Goal: Information Seeking & Learning: Learn about a topic

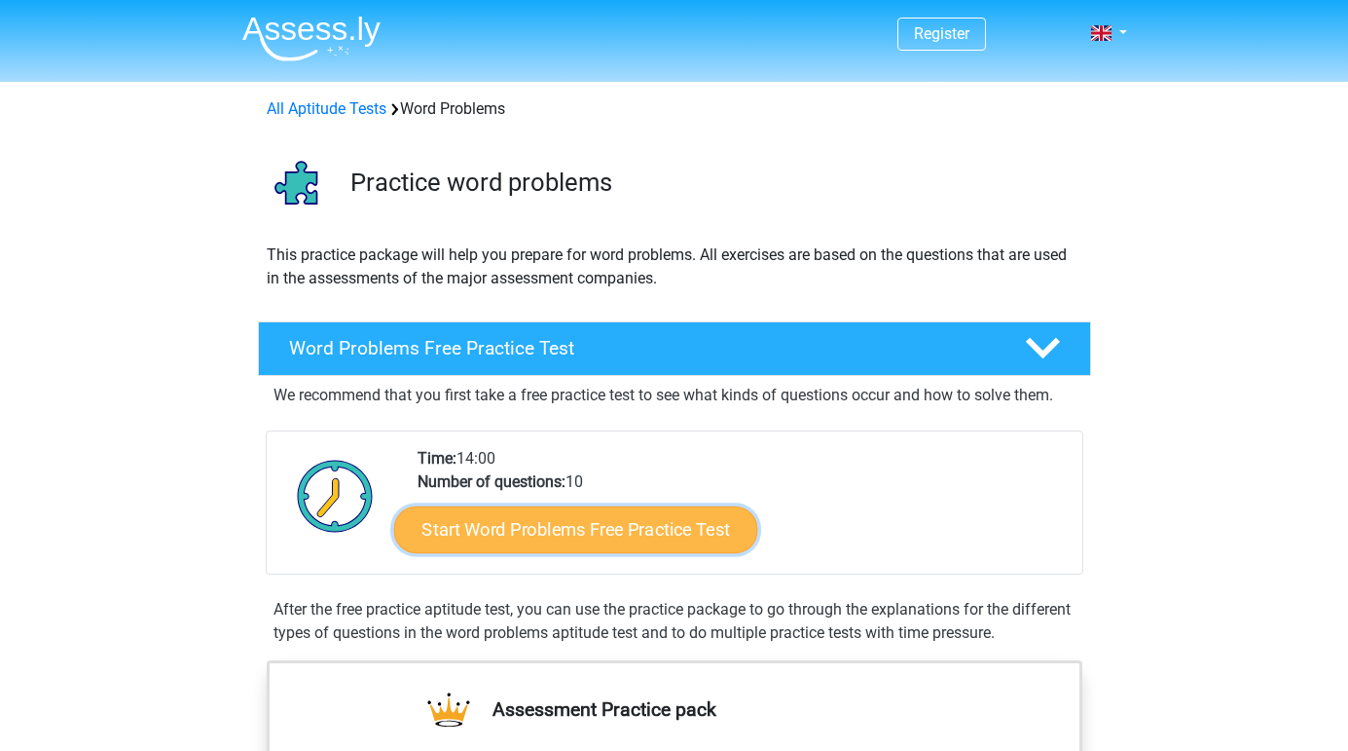
click at [606, 542] on link "Start Word Problems Free Practice Test" at bounding box center [575, 528] width 364 height 47
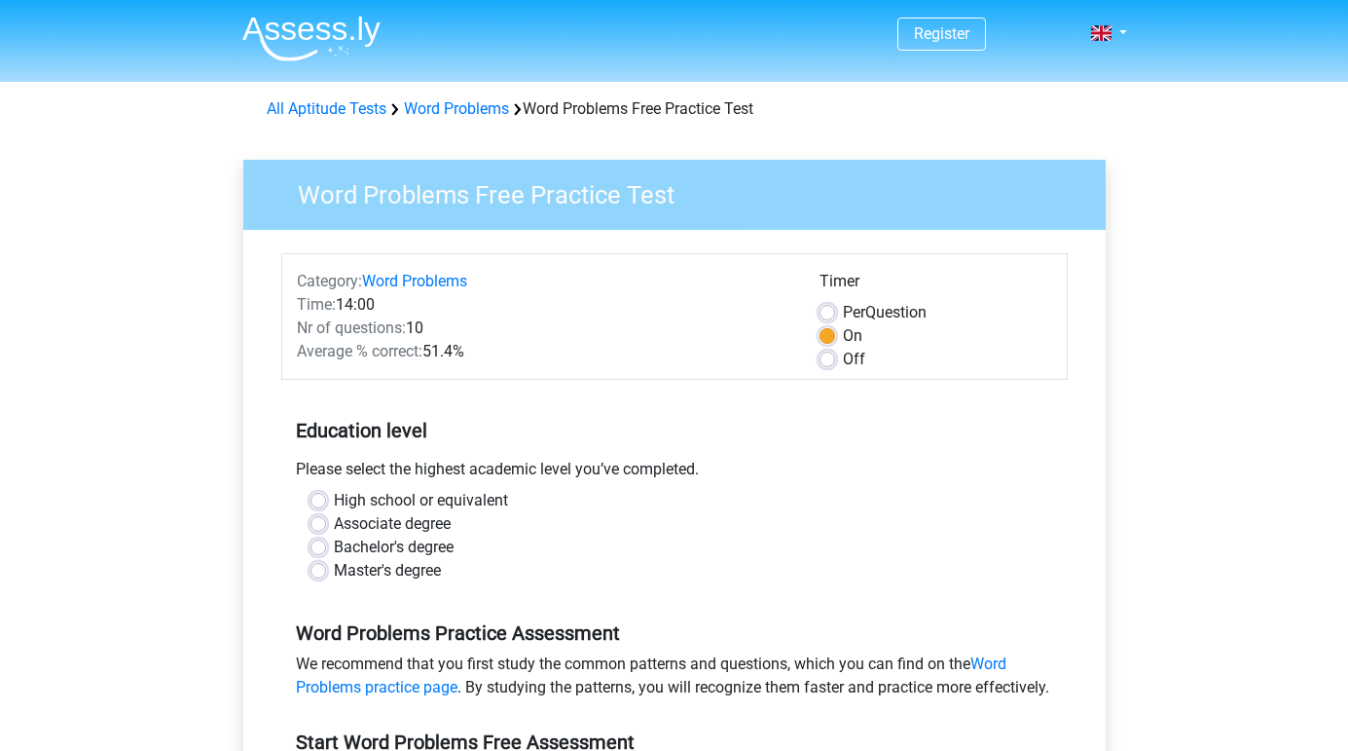
click at [346, 543] on label "Bachelor's degree" at bounding box center [394, 546] width 120 height 23
click at [326, 543] on input "Bachelor's degree" at bounding box center [319, 544] width 16 height 19
radio input "true"
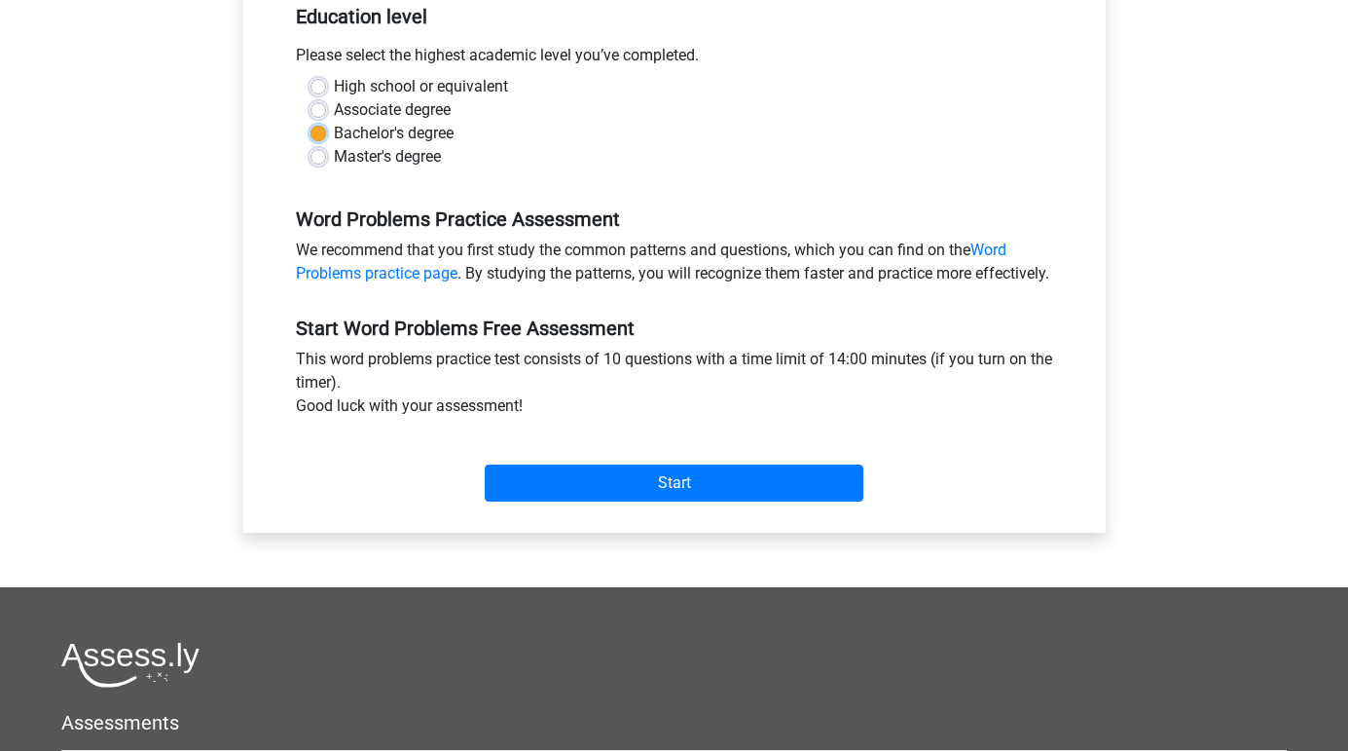
scroll to position [417, 0]
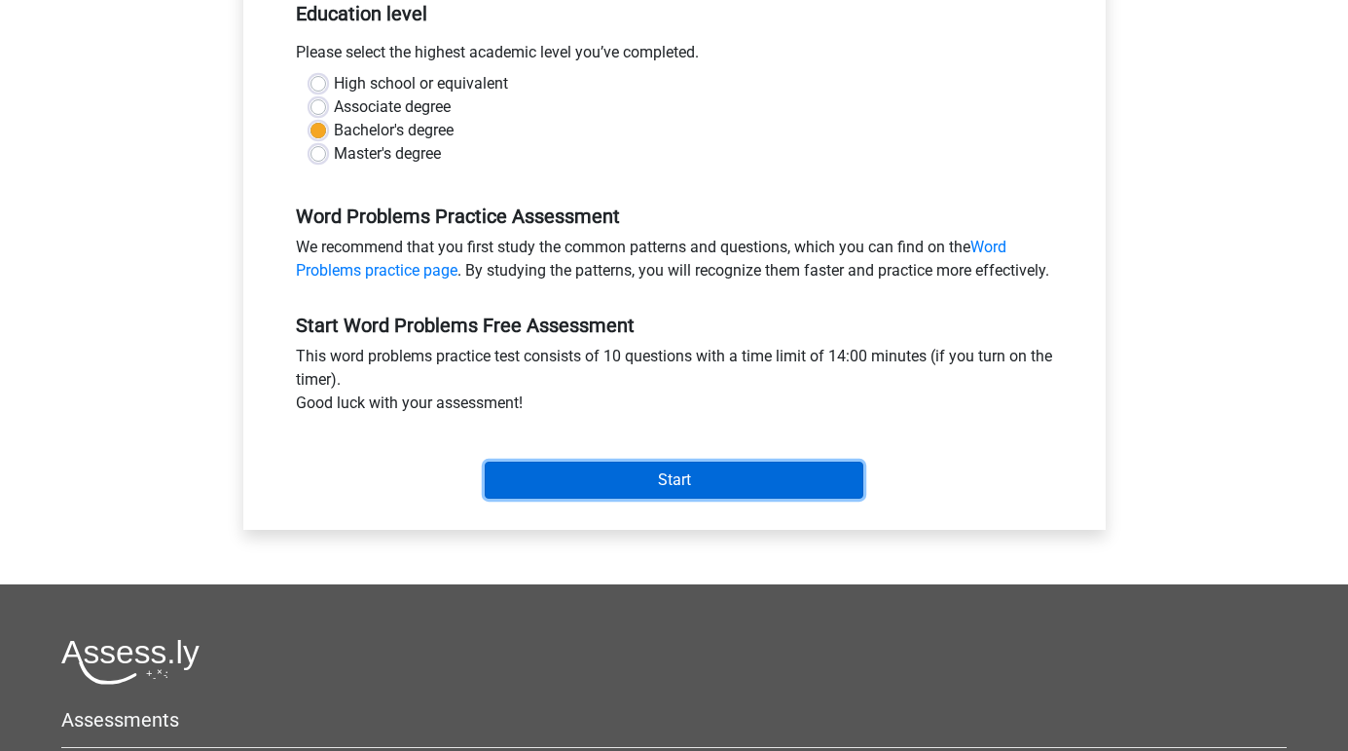
click at [649, 498] on input "Start" at bounding box center [674, 479] width 379 height 37
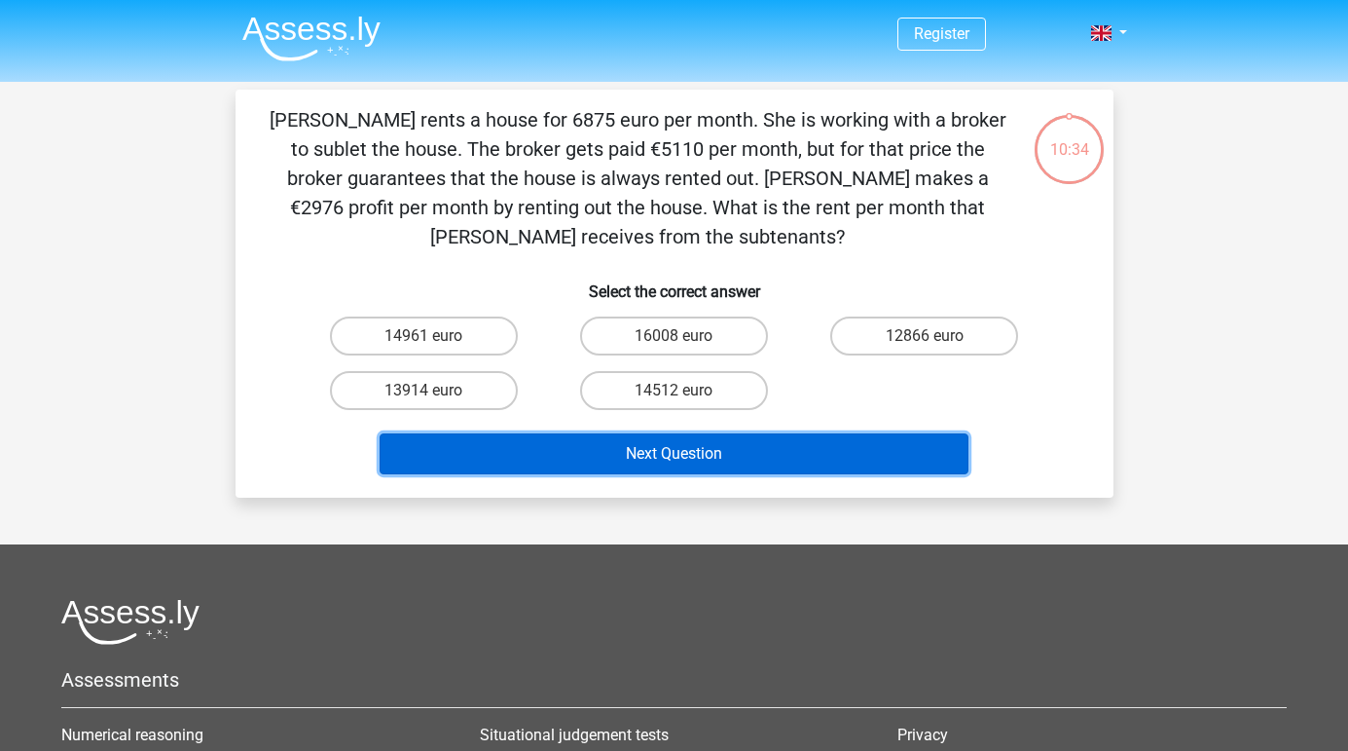
click at [732, 454] on button "Next Question" at bounding box center [674, 453] width 589 height 41
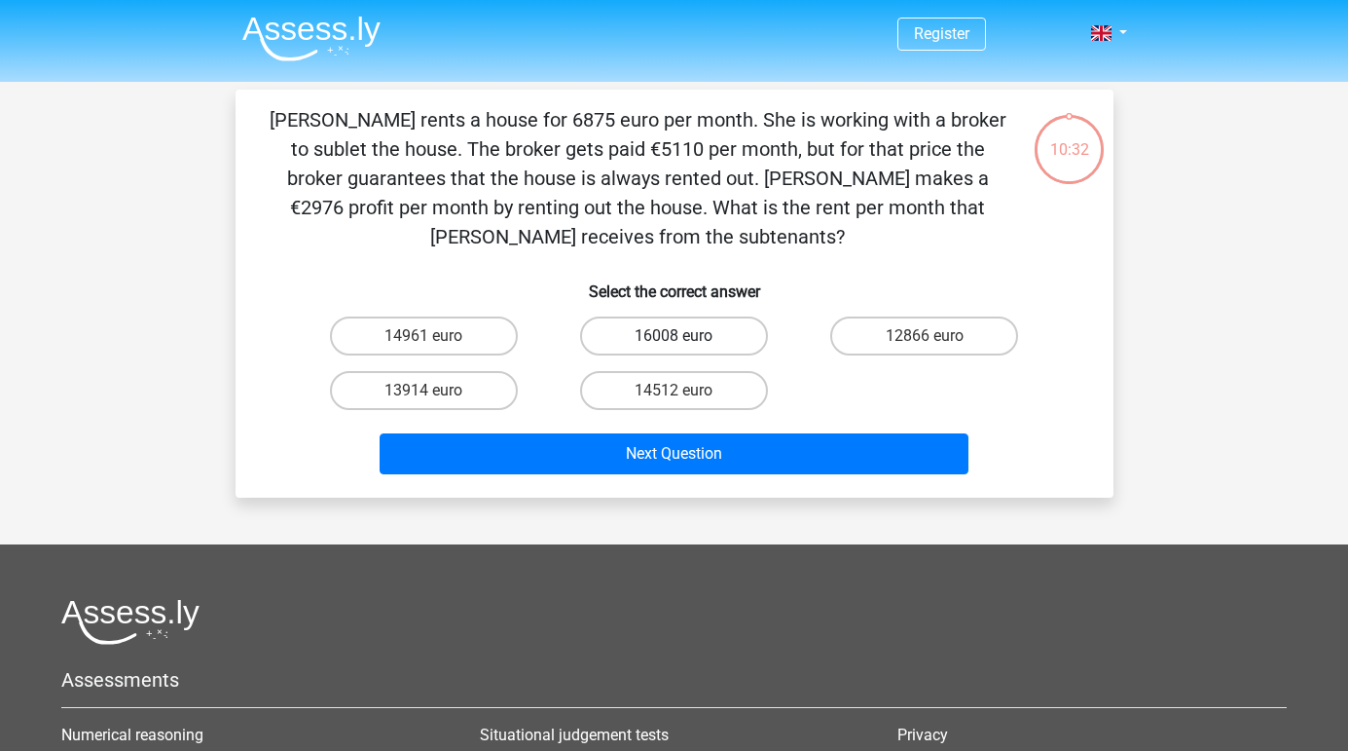
click at [647, 332] on label "16008 euro" at bounding box center [674, 335] width 188 height 39
click at [674, 336] on input "16008 euro" at bounding box center [680, 342] width 13 height 13
radio input "true"
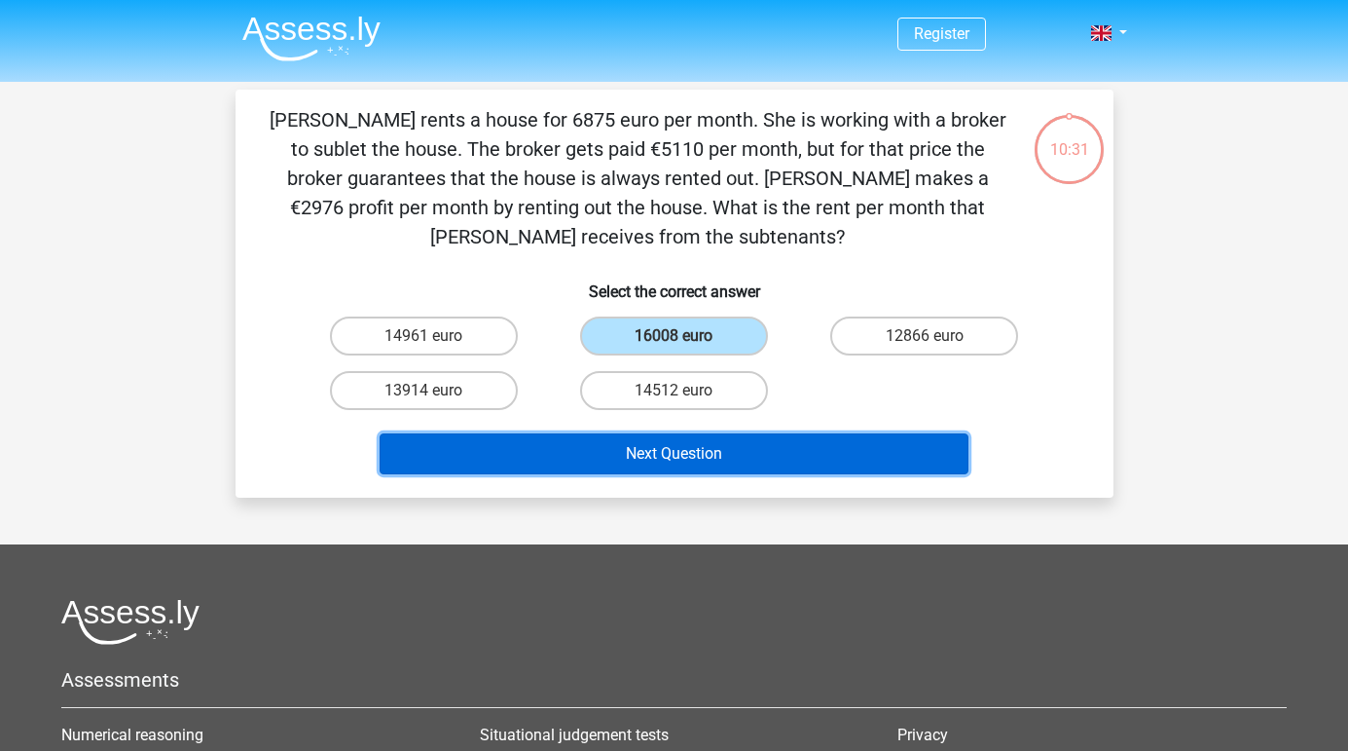
click at [674, 454] on button "Next Question" at bounding box center [674, 453] width 589 height 41
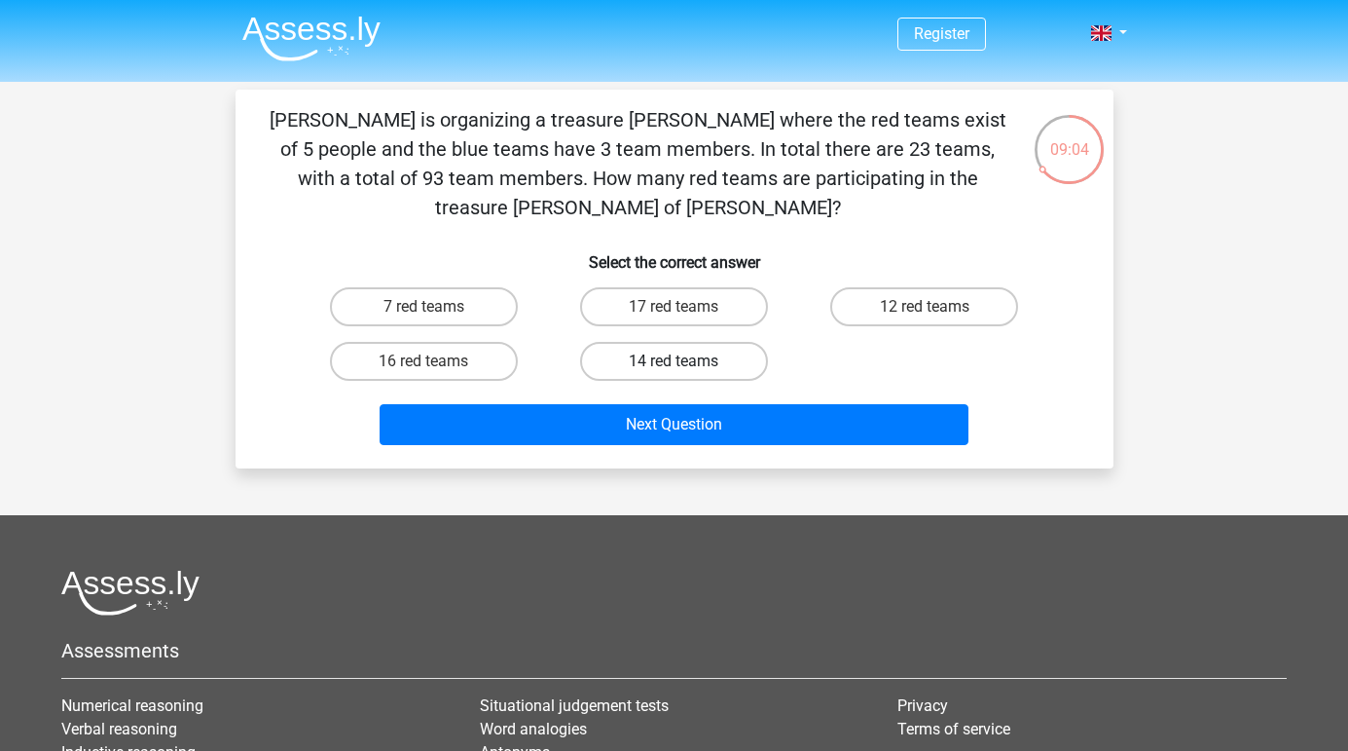
click at [671, 342] on label "14 red teams" at bounding box center [674, 361] width 188 height 39
click at [674, 361] on input "14 red teams" at bounding box center [680, 367] width 13 height 13
radio input "true"
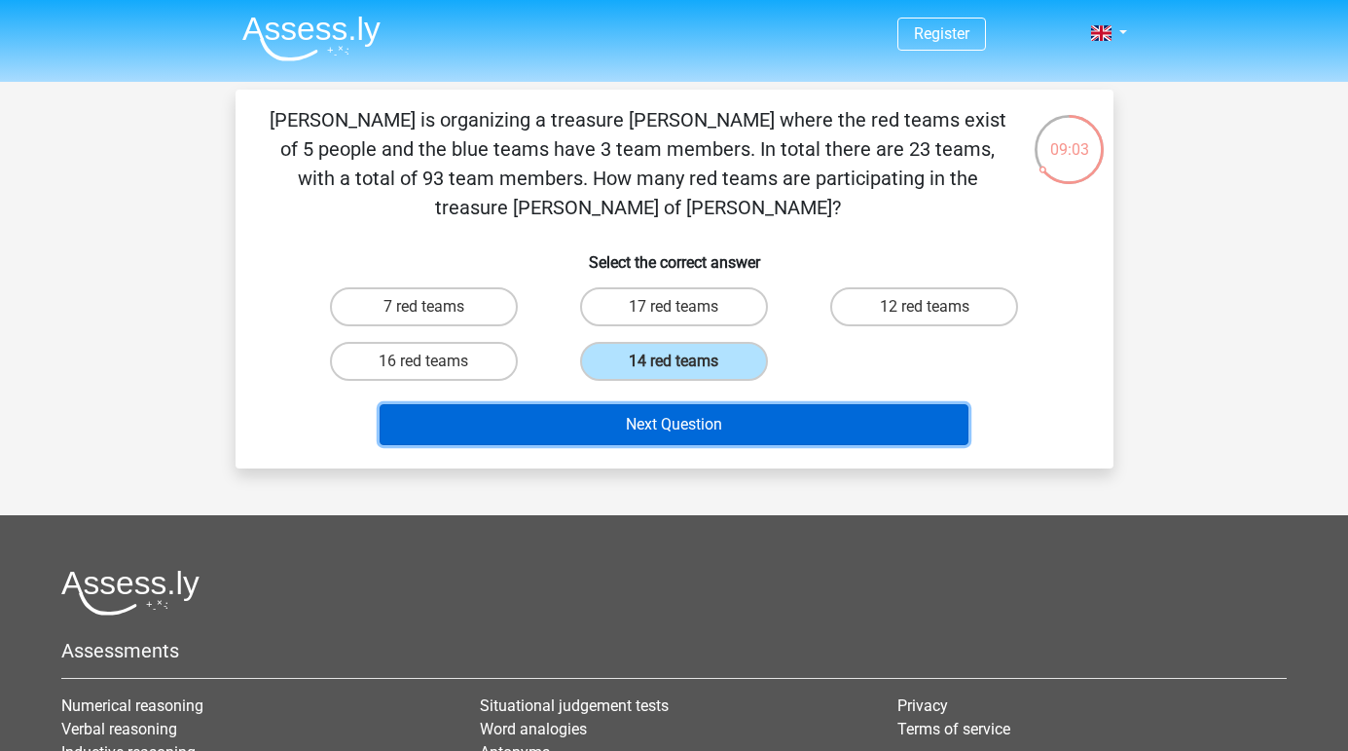
click at [700, 404] on button "Next Question" at bounding box center [674, 424] width 589 height 41
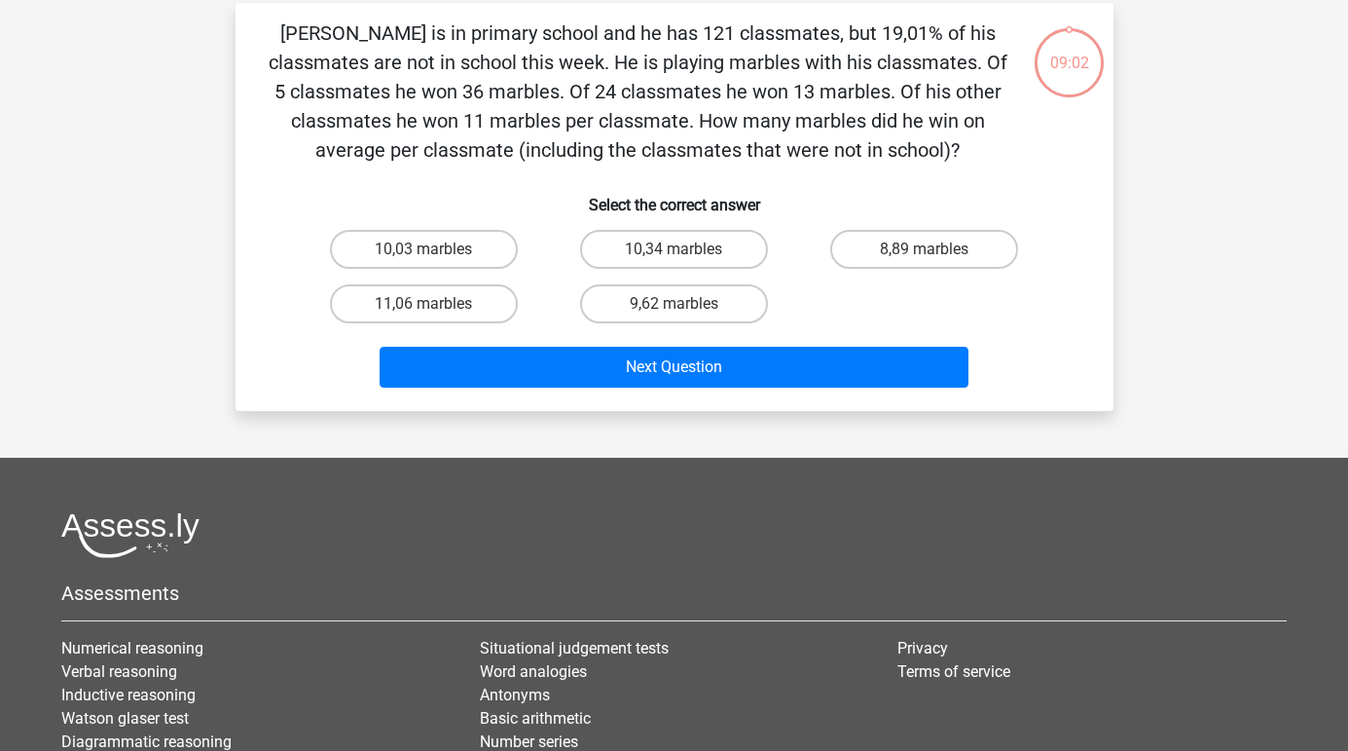
scroll to position [90, 0]
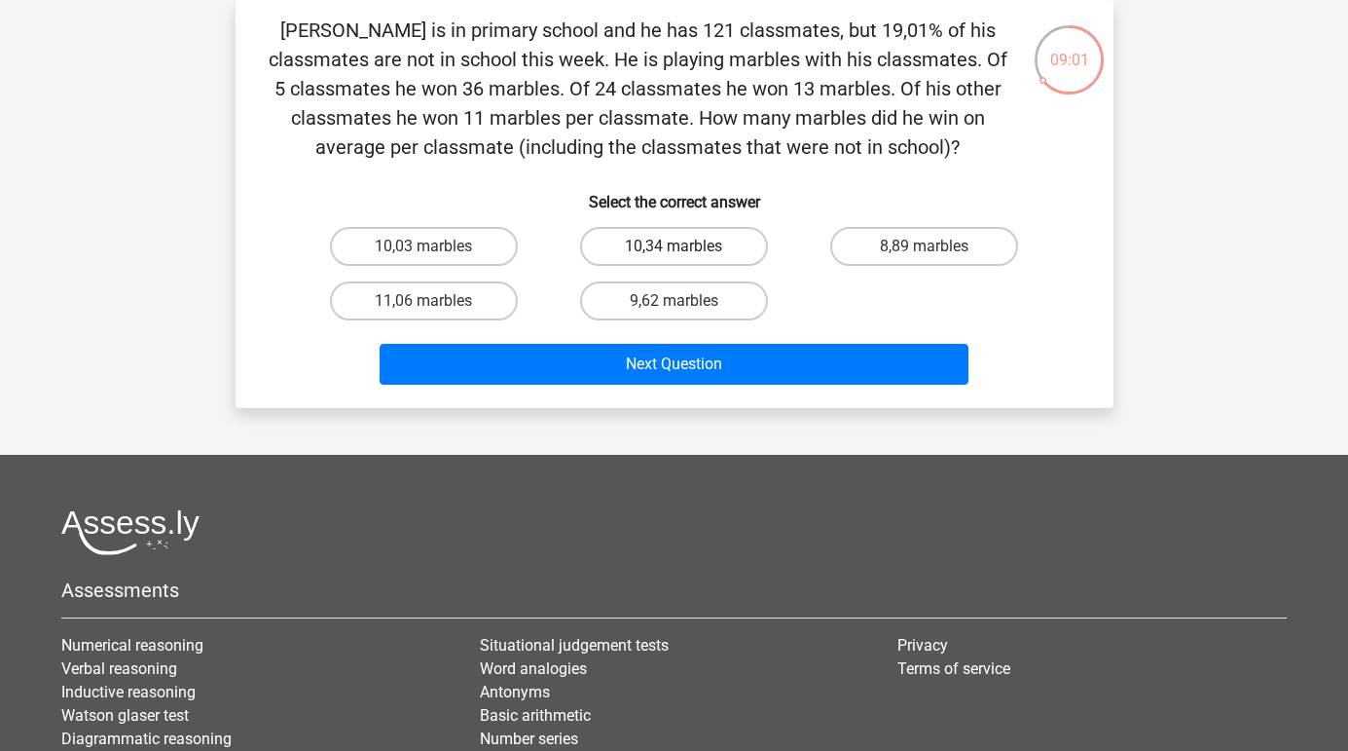
click at [686, 258] on label "10,34 marbles" at bounding box center [674, 246] width 188 height 39
click at [686, 258] on input "10,34 marbles" at bounding box center [680, 252] width 13 height 13
radio input "true"
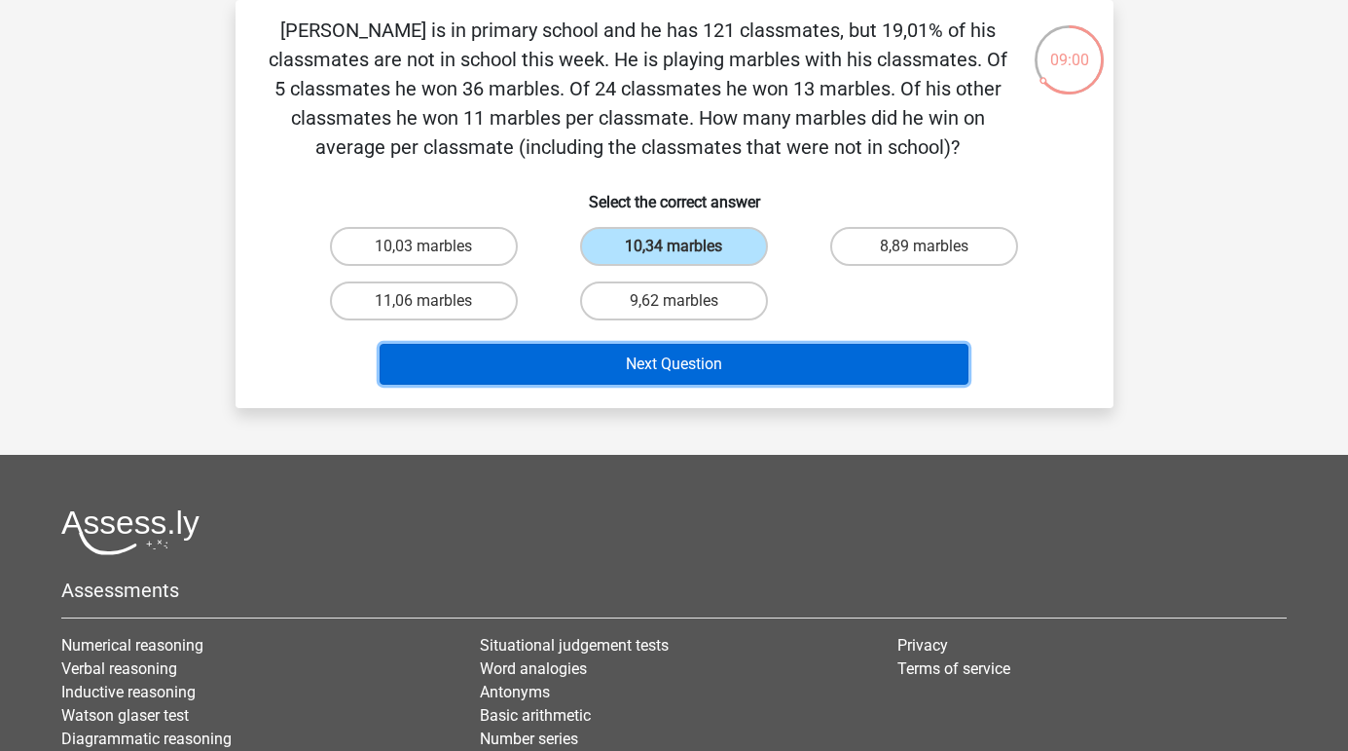
click at [713, 347] on button "Next Question" at bounding box center [674, 364] width 589 height 41
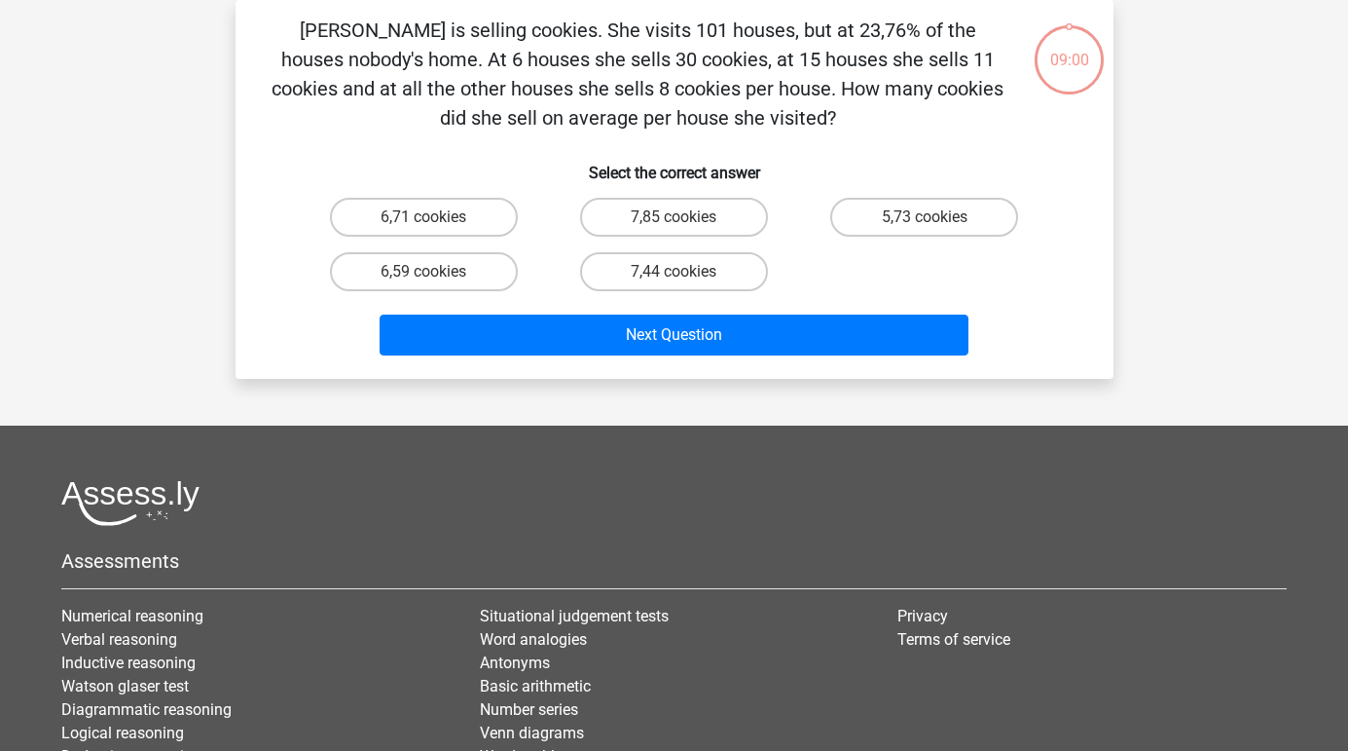
click at [679, 276] on input "7,44 cookies" at bounding box center [680, 278] width 13 height 13
radio input "true"
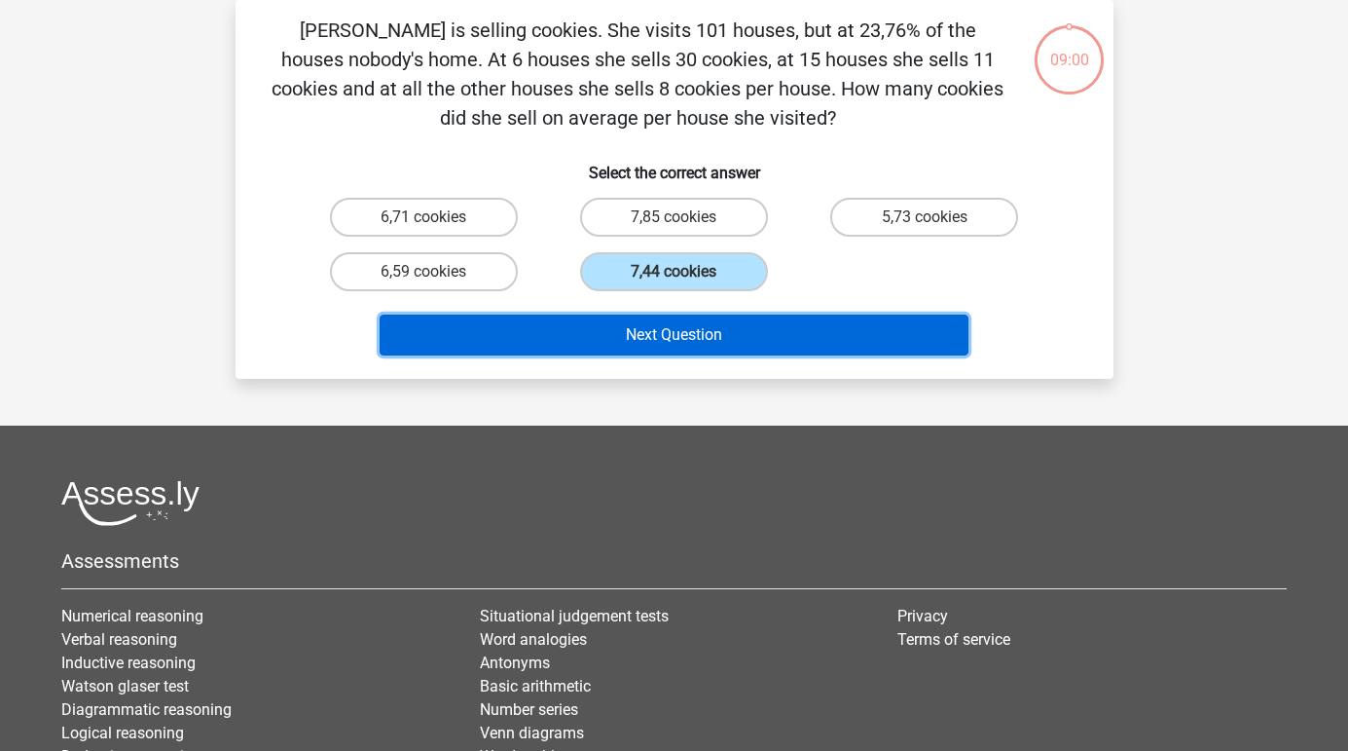
click at [719, 349] on button "Next Question" at bounding box center [674, 334] width 589 height 41
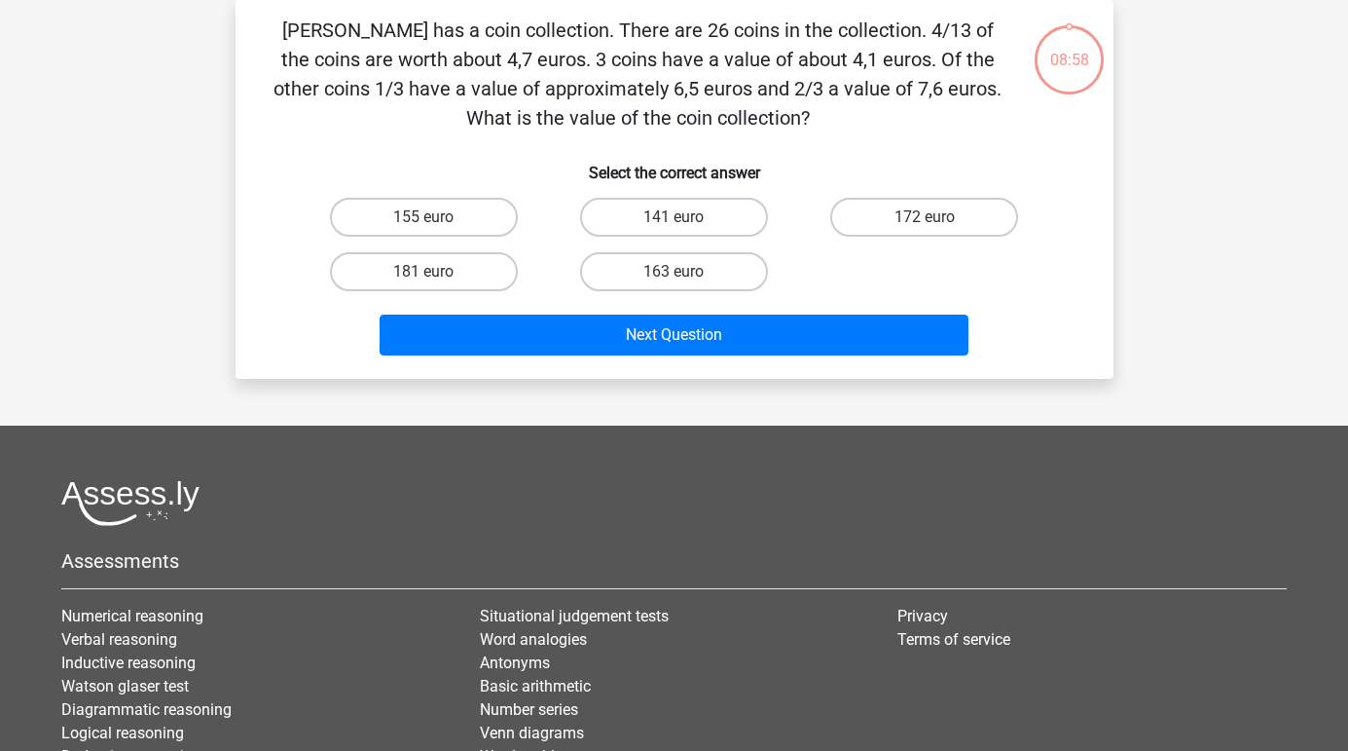
click at [678, 223] on input "141 euro" at bounding box center [680, 223] width 13 height 13
radio input "true"
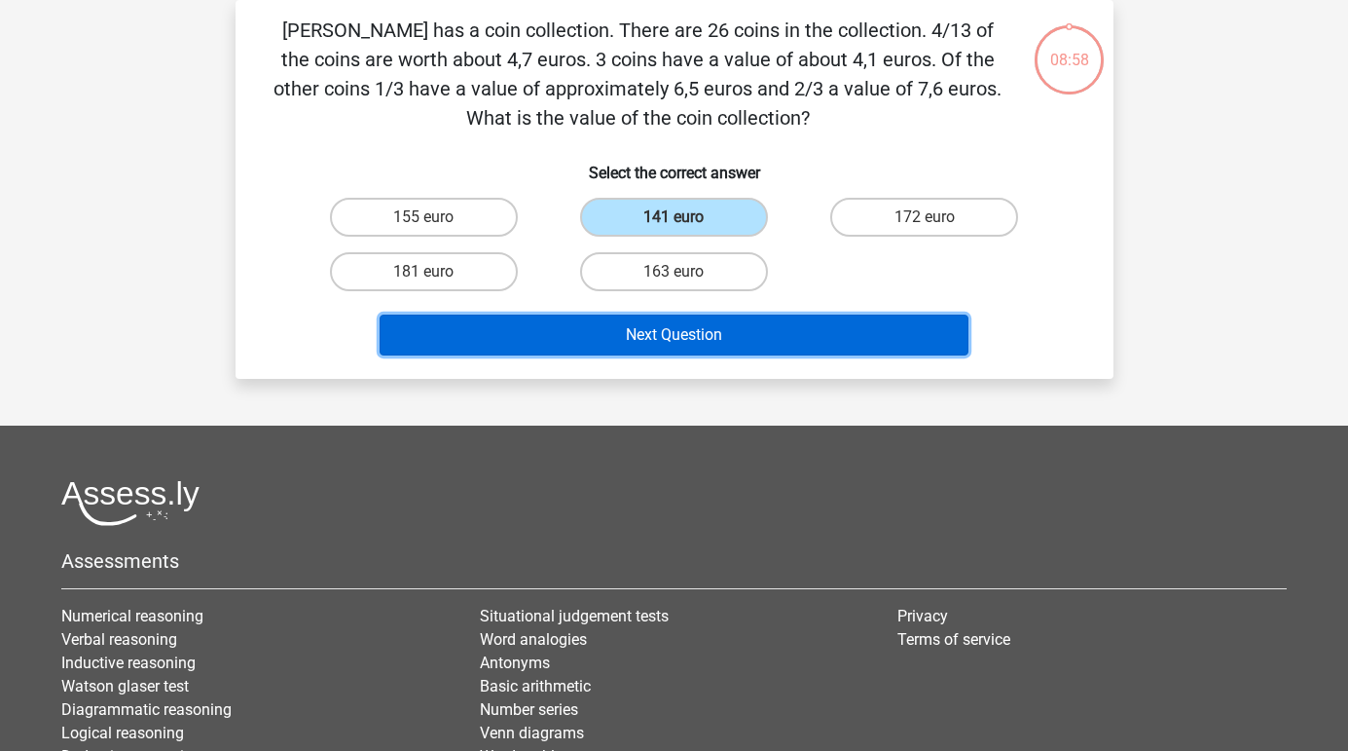
click at [681, 318] on button "Next Question" at bounding box center [674, 334] width 589 height 41
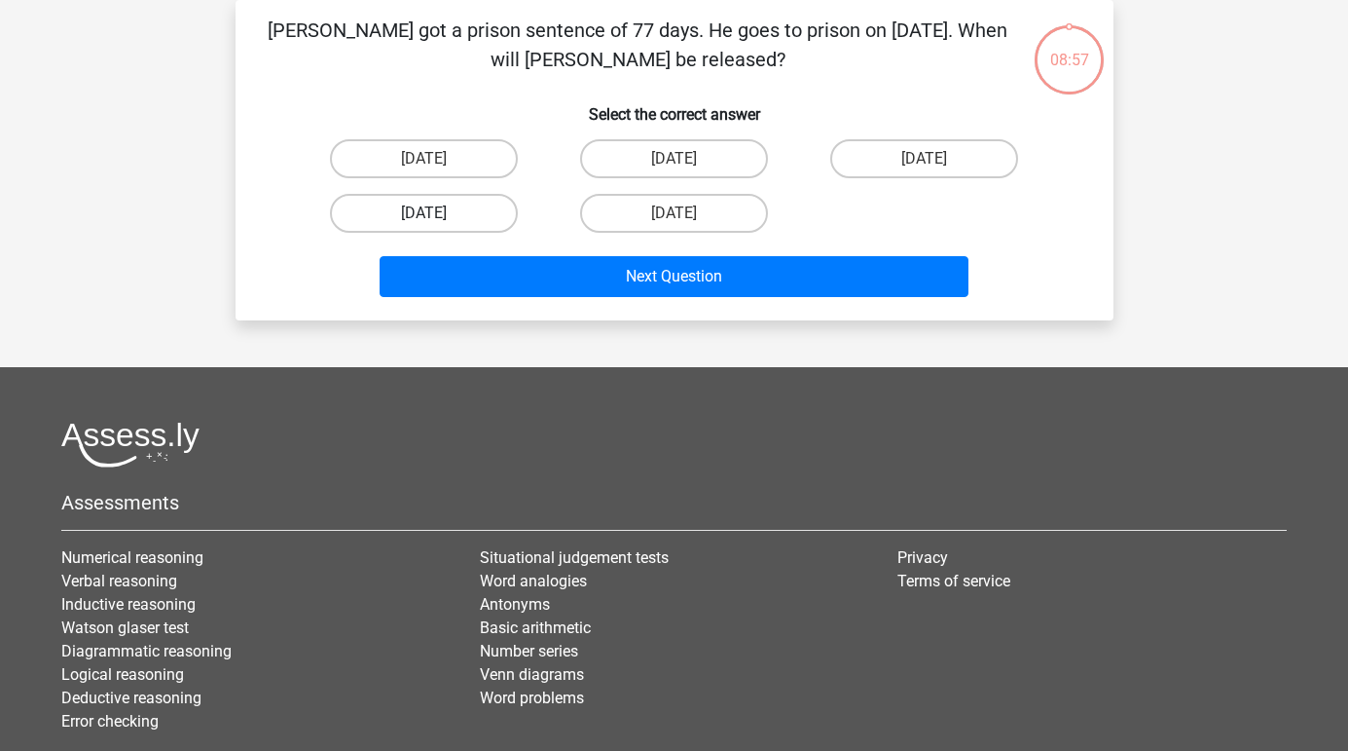
click at [408, 220] on label "August 16" at bounding box center [424, 213] width 188 height 39
click at [423, 220] on input "August 16" at bounding box center [429, 219] width 13 height 13
radio input "true"
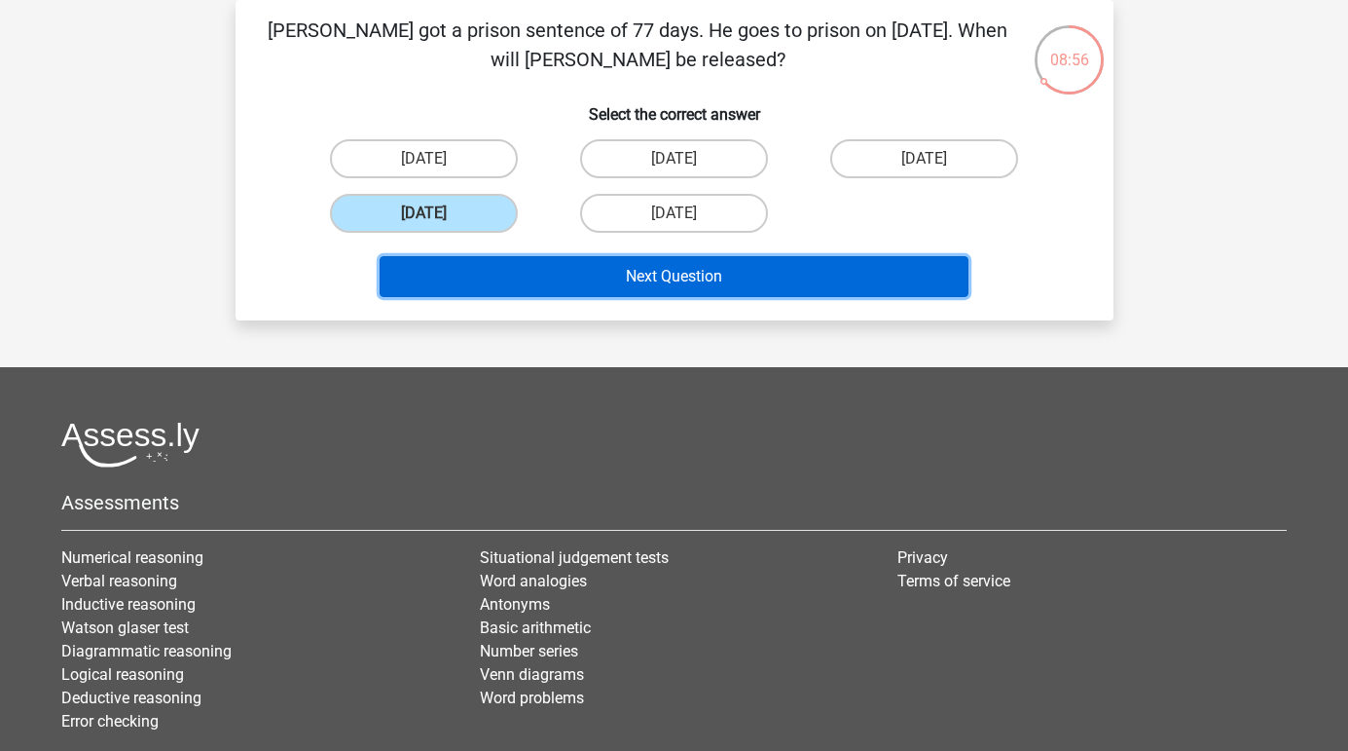
click at [569, 265] on button "Next Question" at bounding box center [674, 276] width 589 height 41
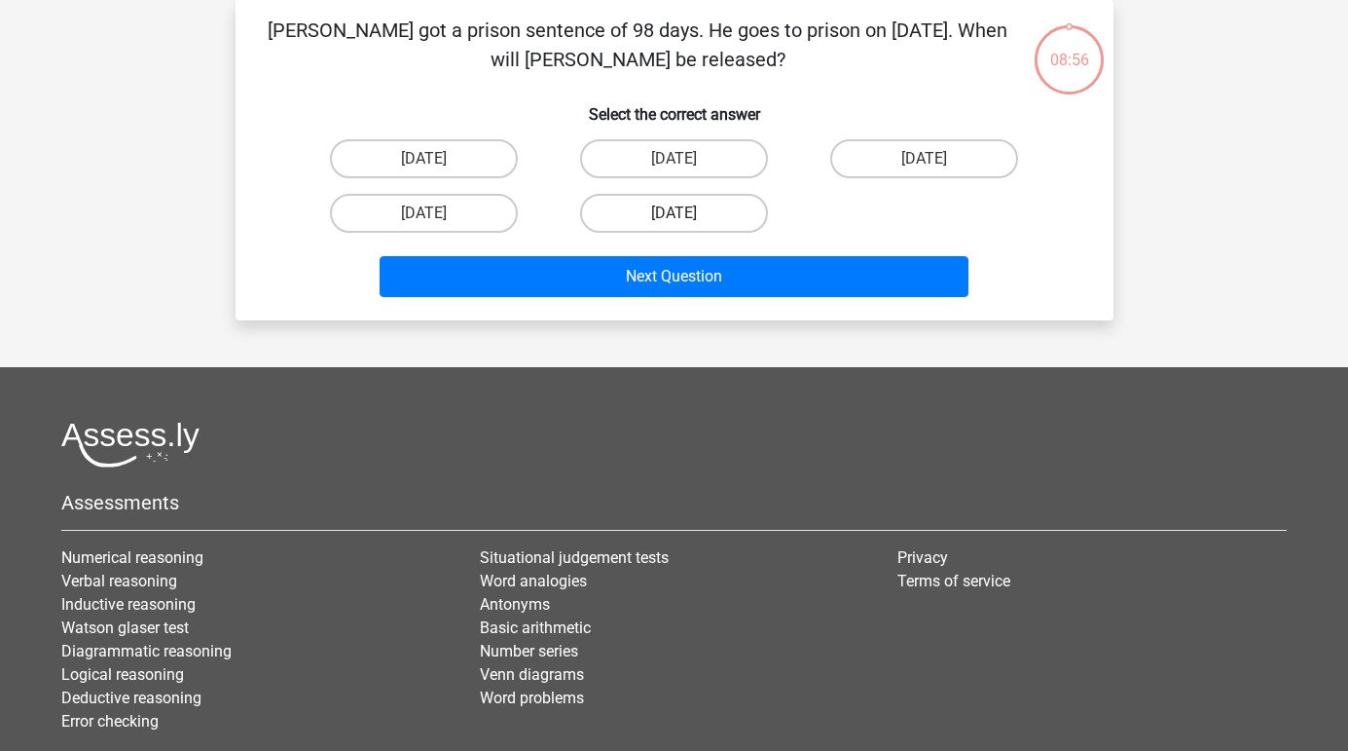
click at [671, 210] on label "August 15" at bounding box center [674, 213] width 188 height 39
click at [674, 213] on input "August 15" at bounding box center [680, 219] width 13 height 13
radio input "true"
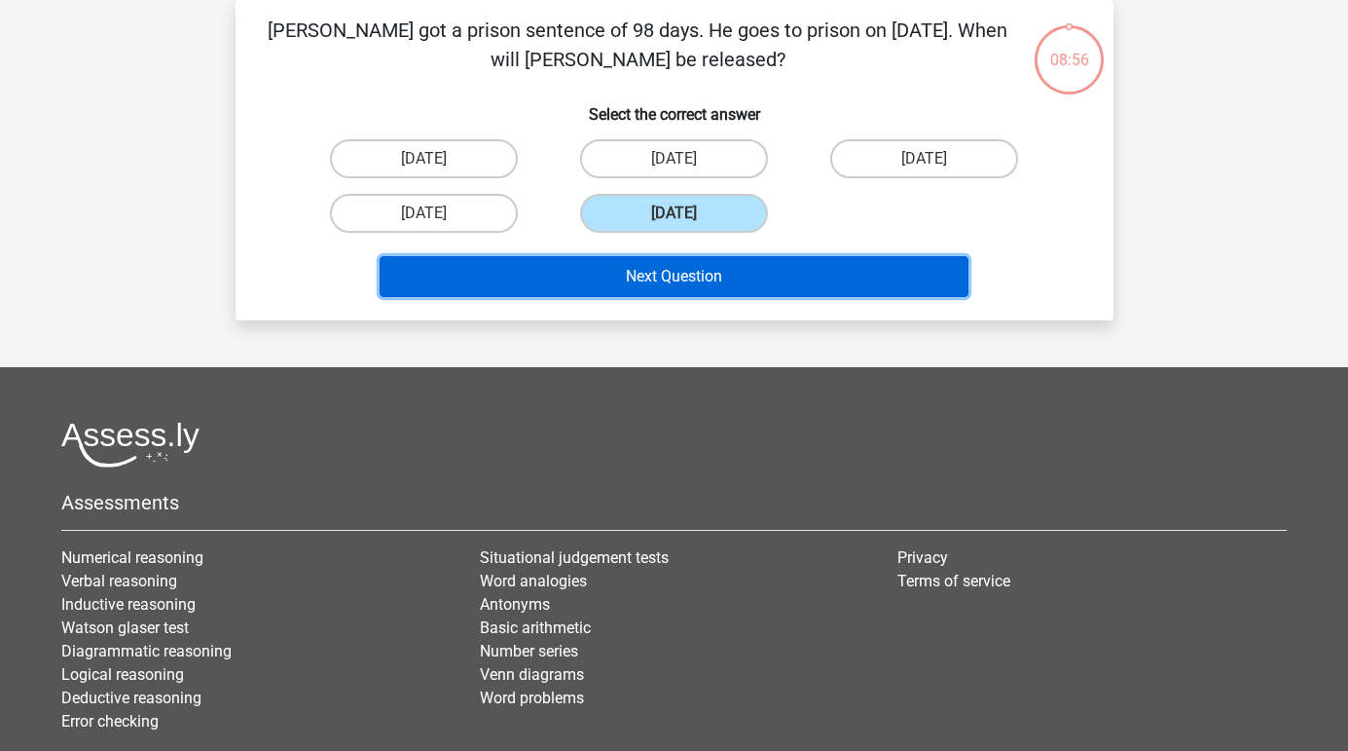
click at [698, 290] on button "Next Question" at bounding box center [674, 276] width 589 height 41
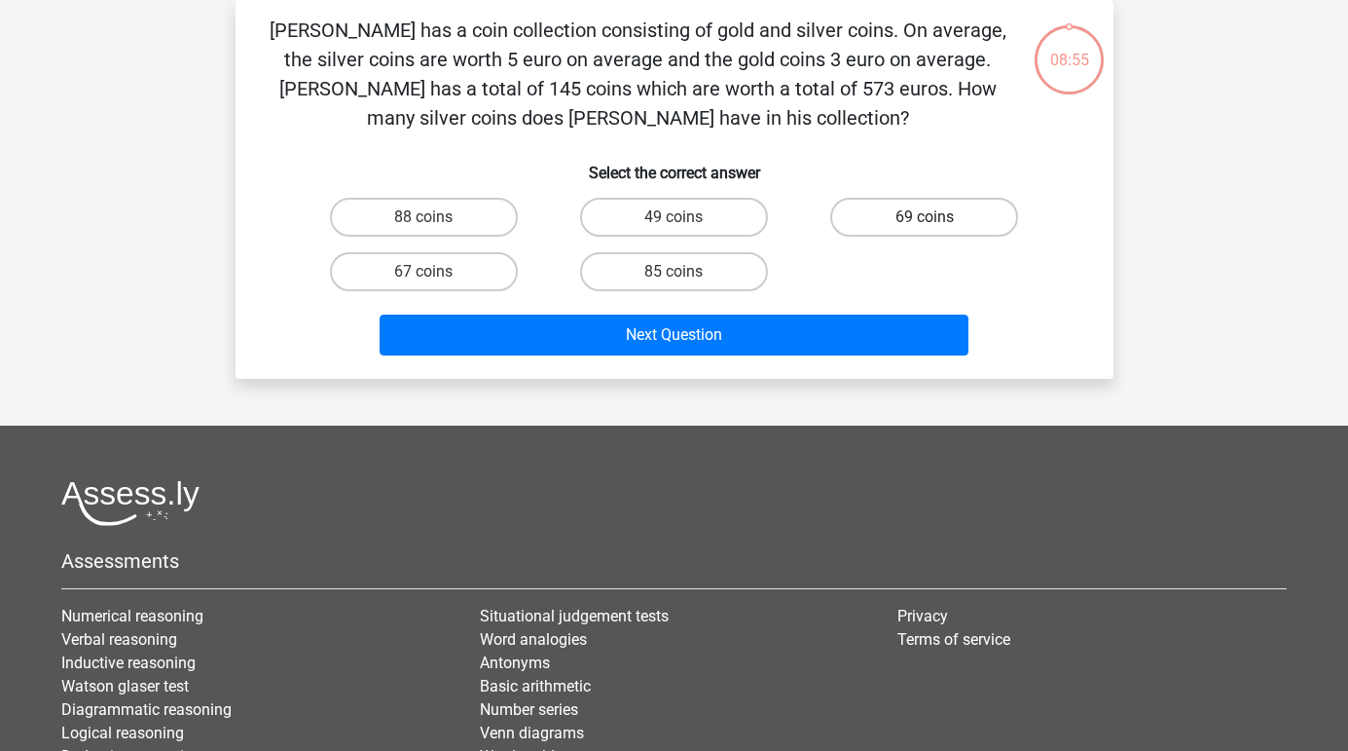
click at [885, 202] on label "69 coins" at bounding box center [924, 217] width 188 height 39
click at [925, 217] on input "69 coins" at bounding box center [931, 223] width 13 height 13
radio input "true"
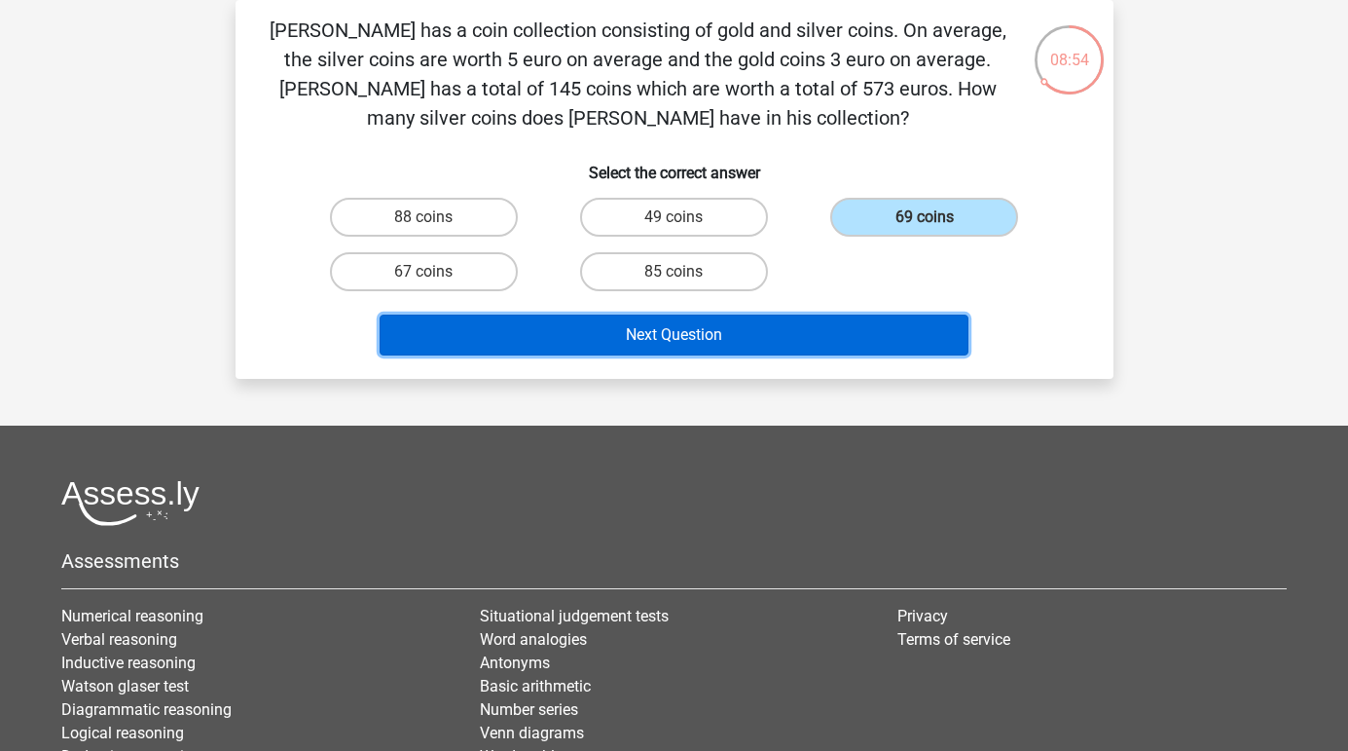
click at [800, 339] on button "Next Question" at bounding box center [674, 334] width 589 height 41
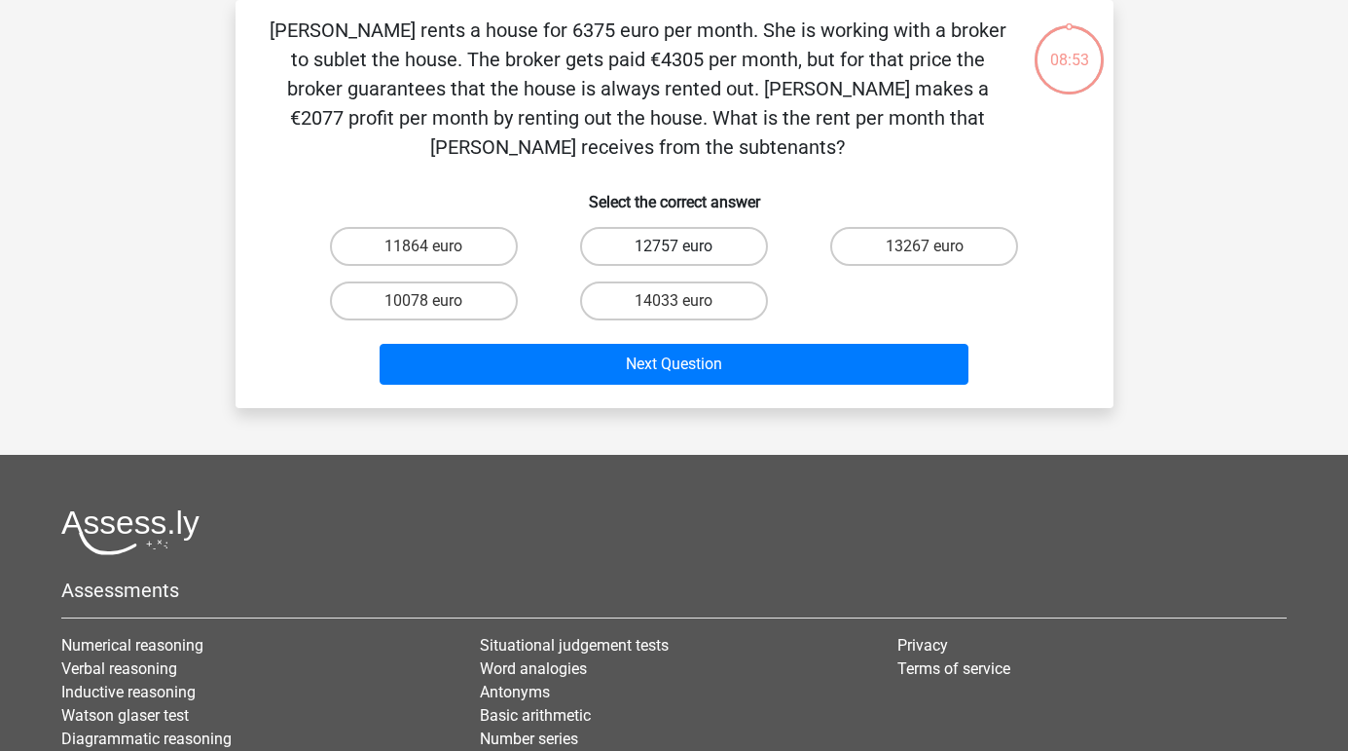
click at [710, 232] on label "12757 euro" at bounding box center [674, 246] width 188 height 39
click at [686, 246] on input "12757 euro" at bounding box center [680, 252] width 13 height 13
radio input "true"
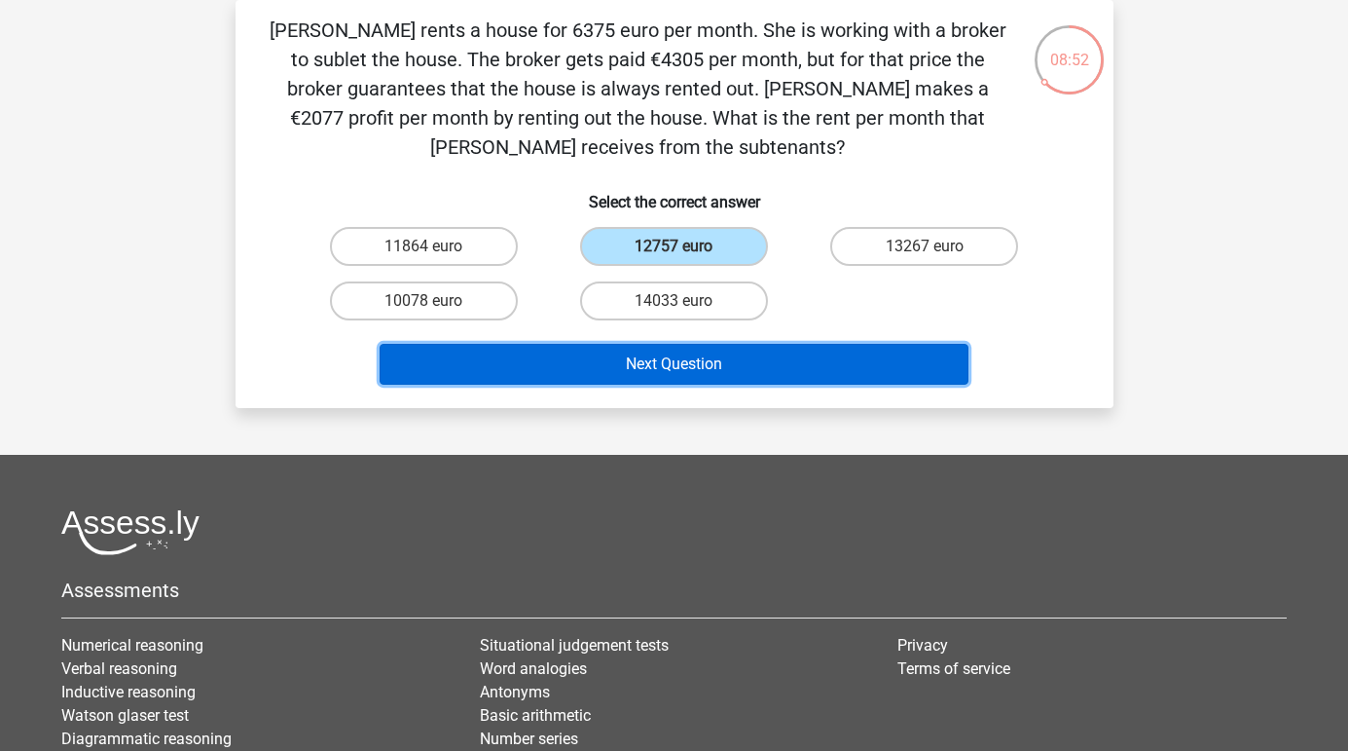
click at [709, 376] on button "Next Question" at bounding box center [674, 364] width 589 height 41
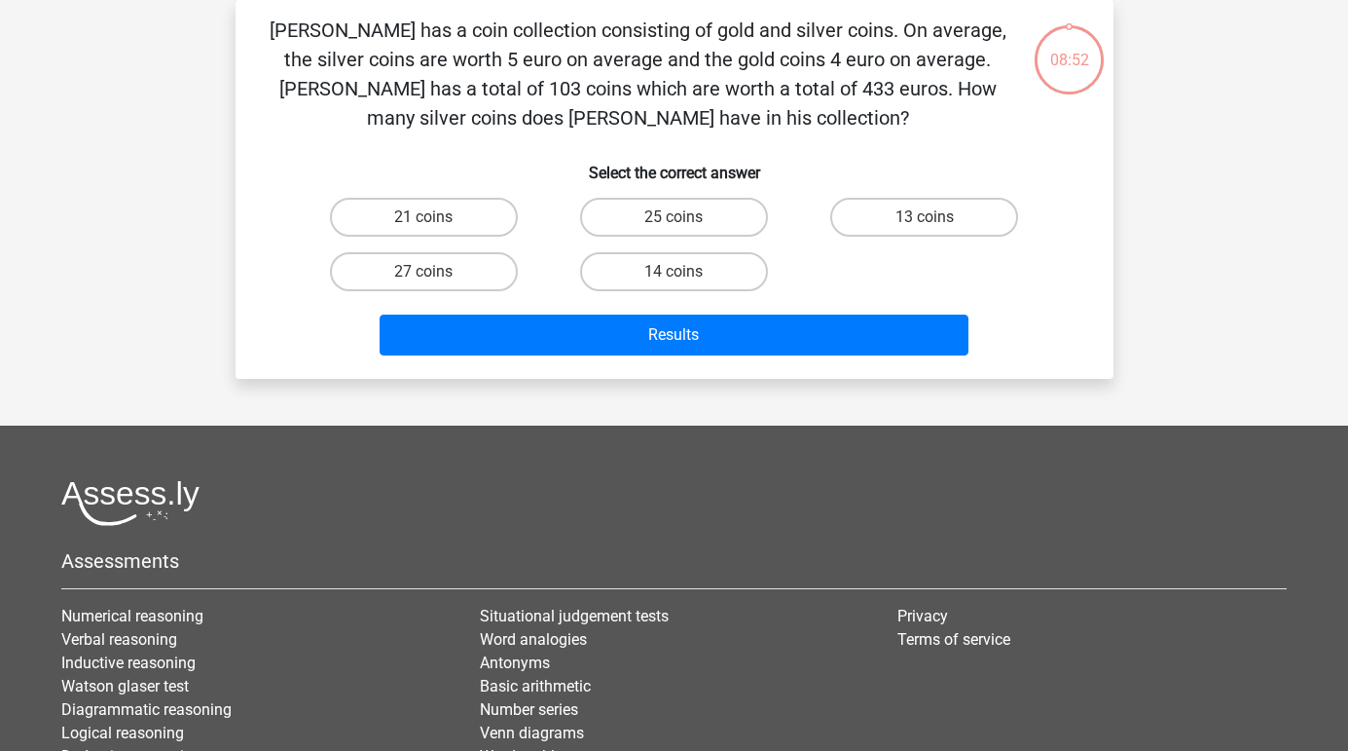
click at [681, 296] on div "14 coins" at bounding box center [674, 271] width 250 height 55
click at [681, 275] on input "14 coins" at bounding box center [680, 278] width 13 height 13
radio input "true"
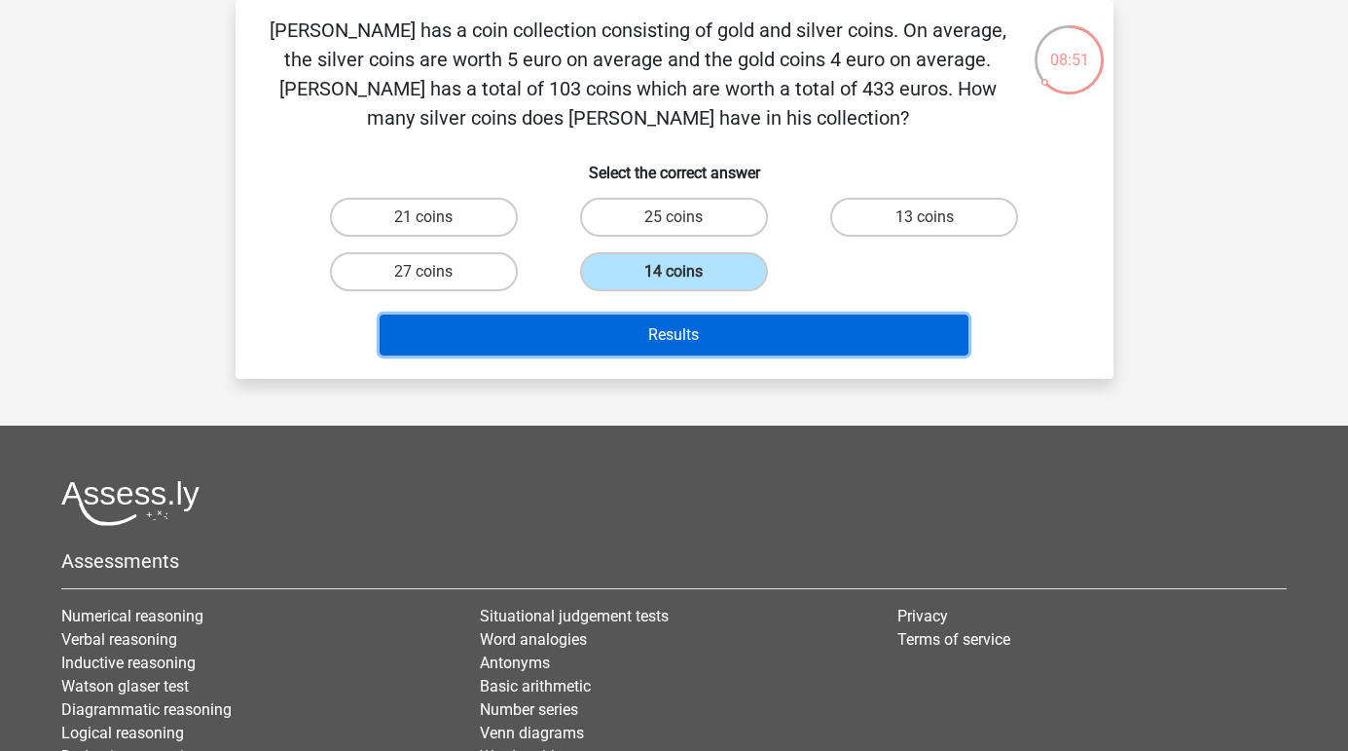
click at [693, 334] on button "Results" at bounding box center [674, 334] width 589 height 41
